Goal: Task Accomplishment & Management: Complete application form

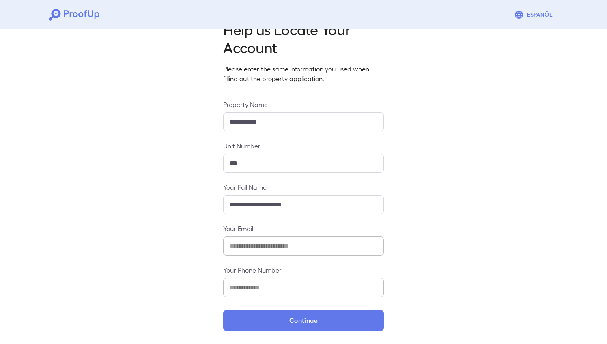
scroll to position [23, 0]
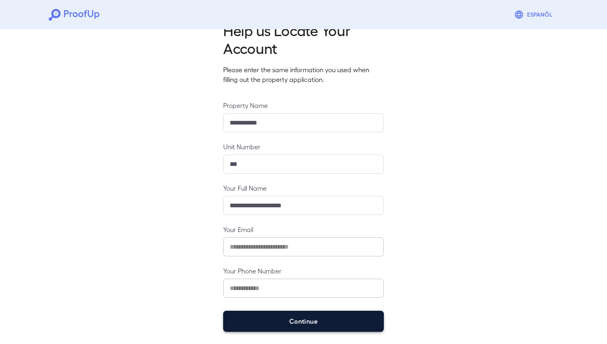
click at [269, 322] on button "Continue" at bounding box center [303, 321] width 161 height 21
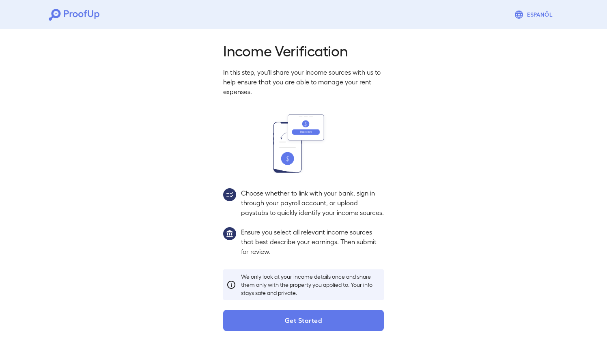
scroll to position [12, 0]
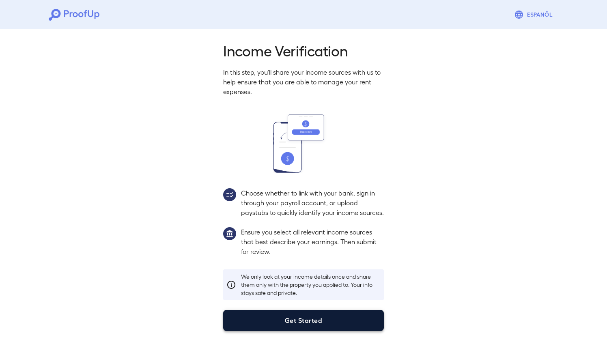
click at [302, 324] on button "Get Started" at bounding box center [303, 320] width 161 height 21
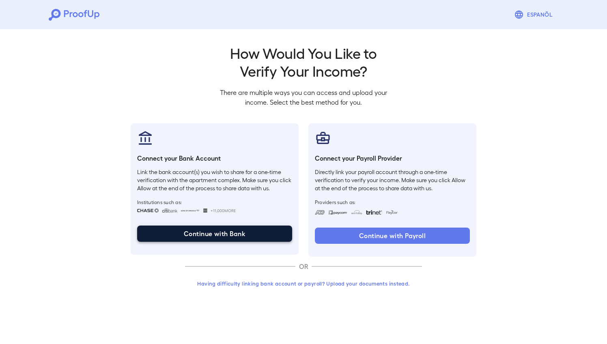
click at [223, 232] on button "Continue with Bank" at bounding box center [214, 234] width 155 height 16
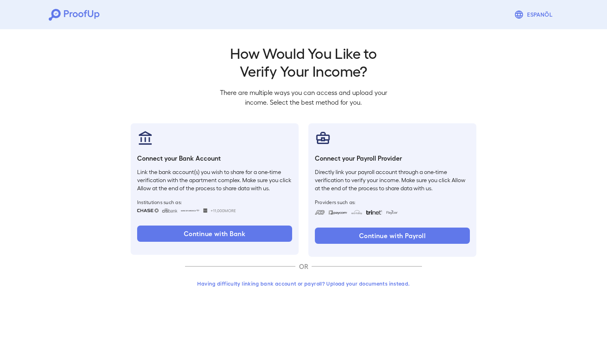
click at [336, 286] on button "Having difficulty linking bank account or payroll? Upload your documents instea…" at bounding box center [303, 283] width 237 height 15
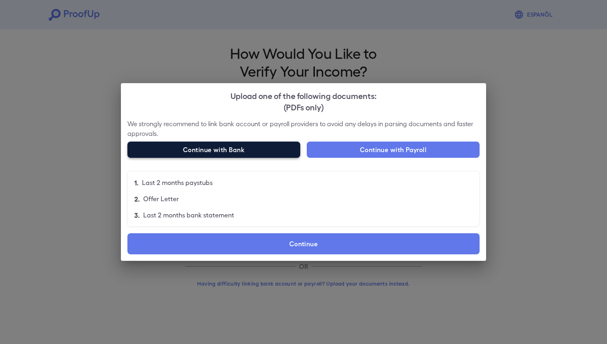
click at [227, 151] on button "Continue with Bank" at bounding box center [213, 150] width 173 height 16
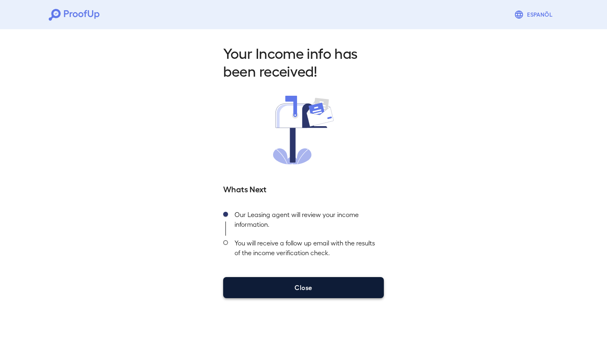
click at [305, 289] on button "Close" at bounding box center [303, 287] width 161 height 21
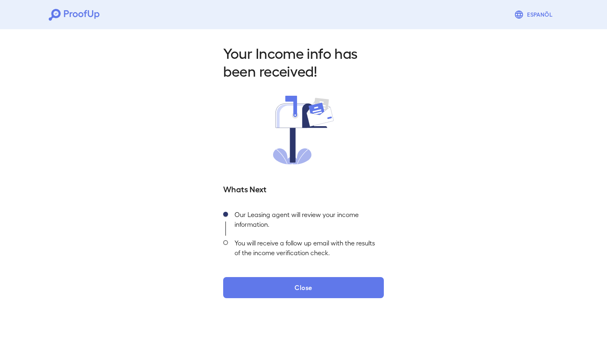
click at [315, 286] on button "Close" at bounding box center [303, 287] width 161 height 21
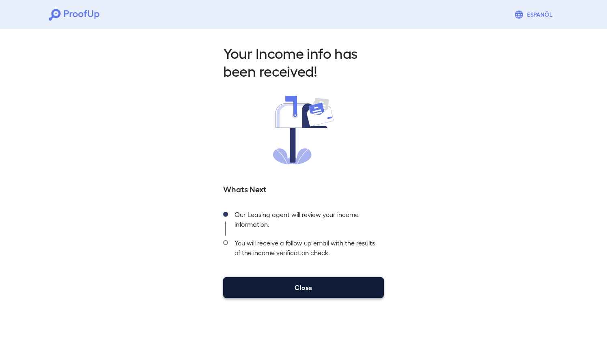
click at [301, 287] on button "Close" at bounding box center [303, 287] width 161 height 21
